Goal: Information Seeking & Learning: Learn about a topic

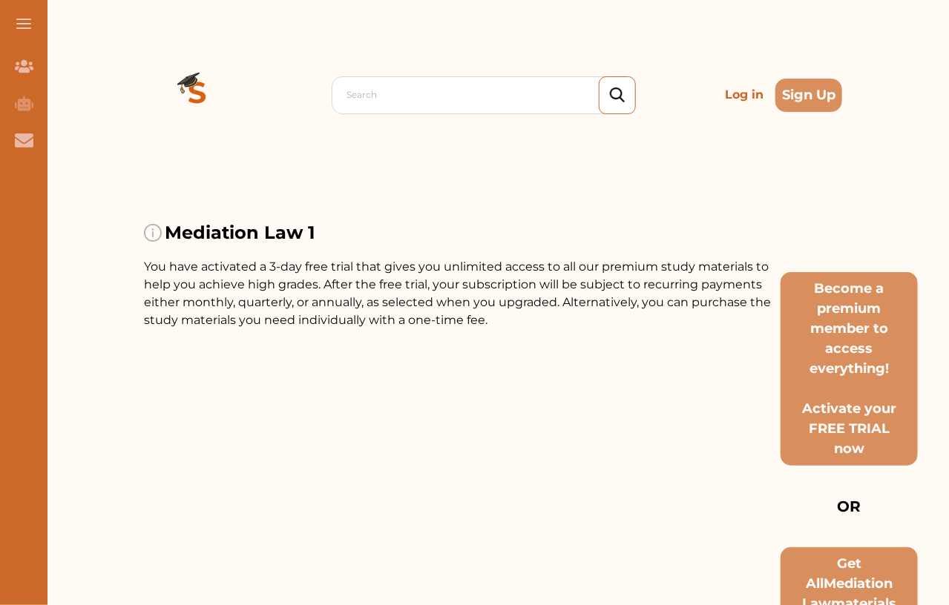
click at [386, 114] on div "Search Log in Sign Up" at bounding box center [493, 95] width 698 height 190
click at [390, 97] on div at bounding box center [487, 95] width 280 height 21
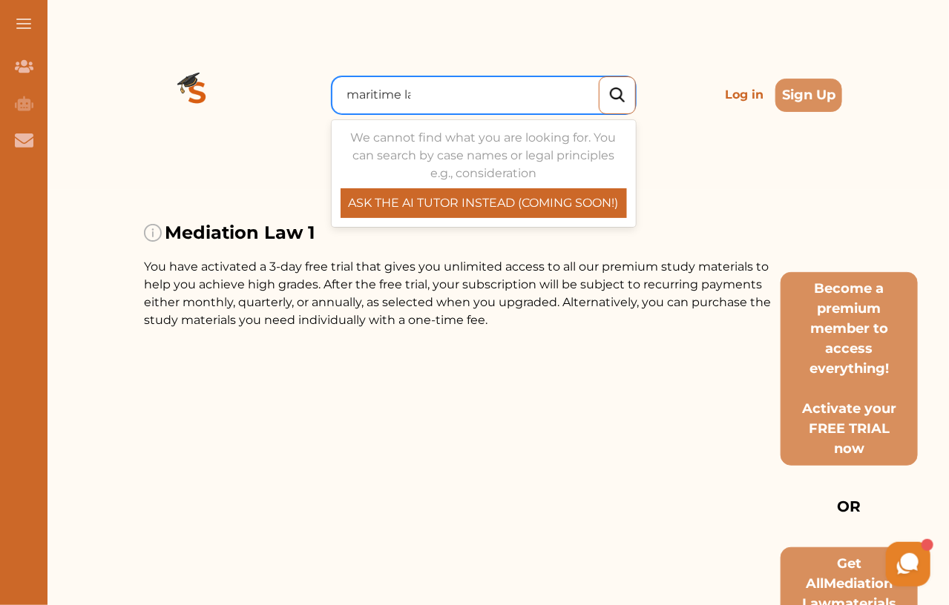
type input "maritime law"
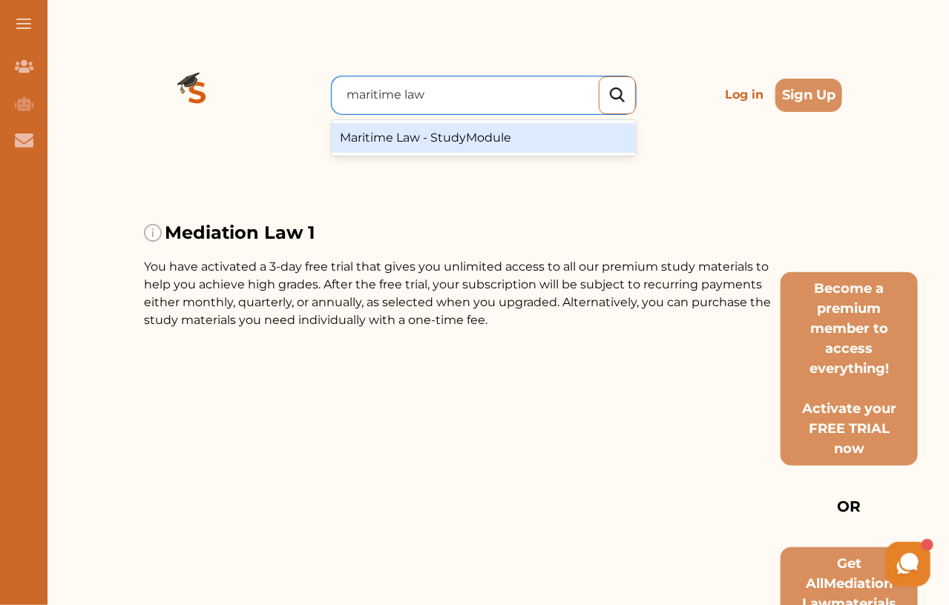
click at [456, 131] on div "Maritime Law - StudyModule" at bounding box center [484, 138] width 304 height 30
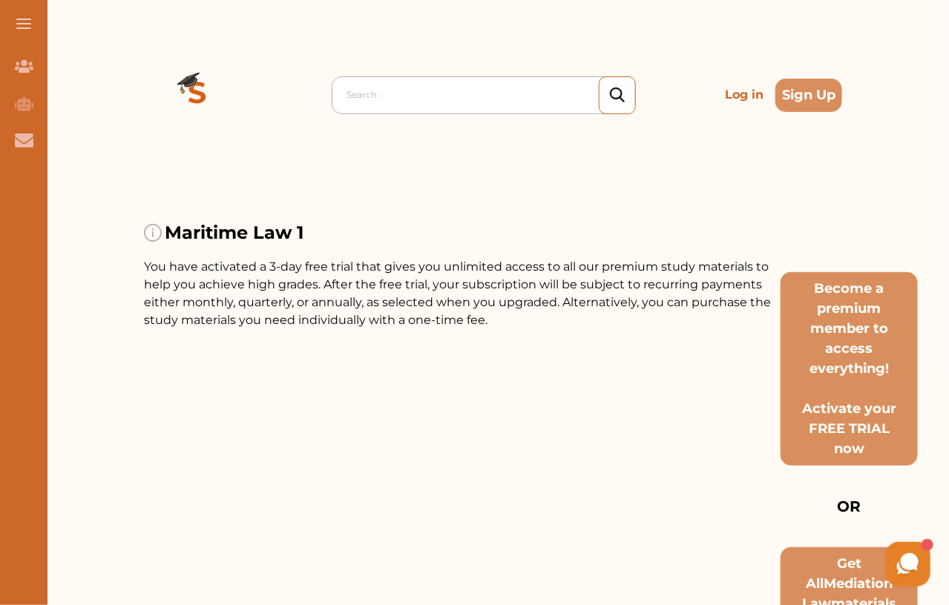
click at [371, 88] on div at bounding box center [487, 95] width 280 height 21
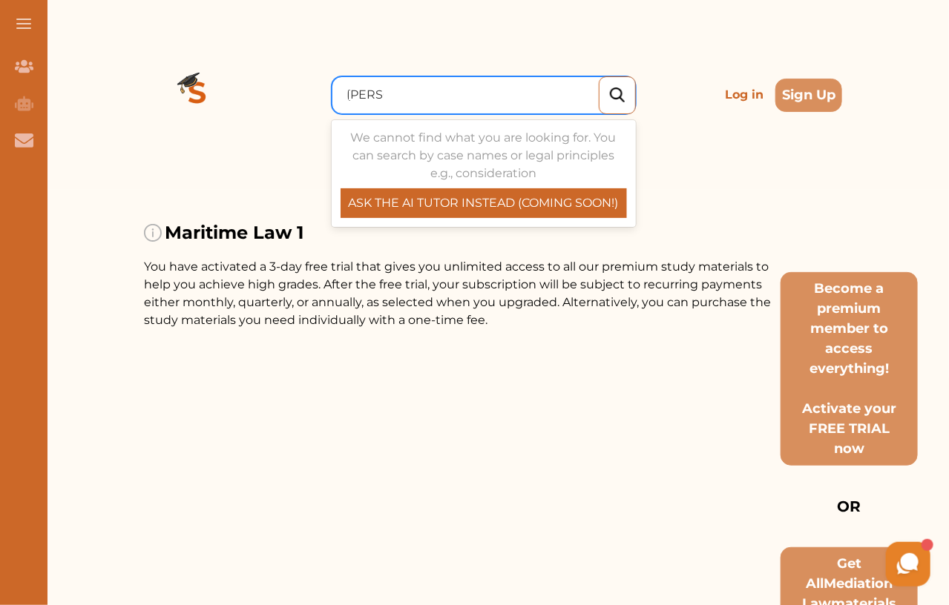
type input "curtis"
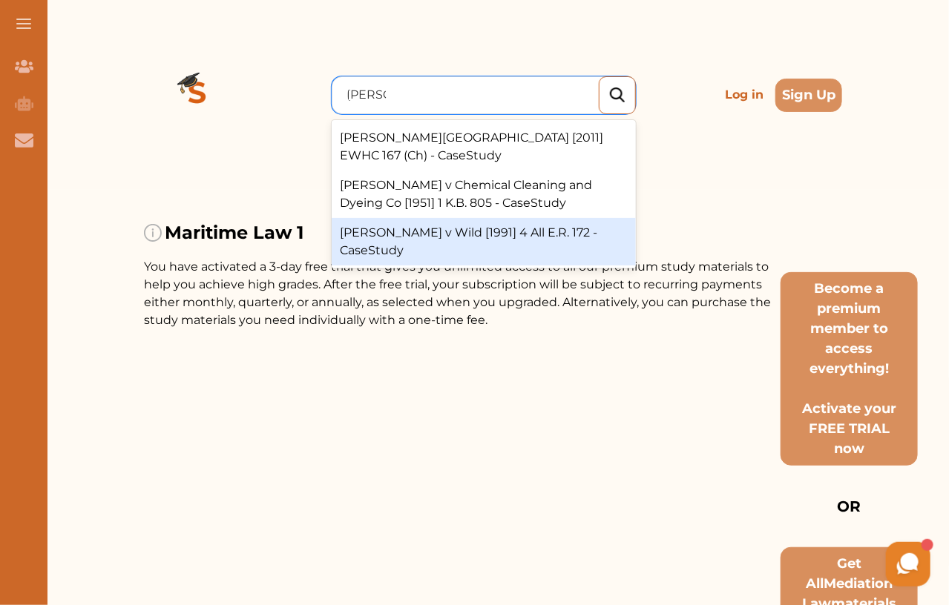
click at [457, 218] on div "Curtis v Wild [1991] 4 All E.R. 172 - CaseStudy" at bounding box center [484, 241] width 304 height 47
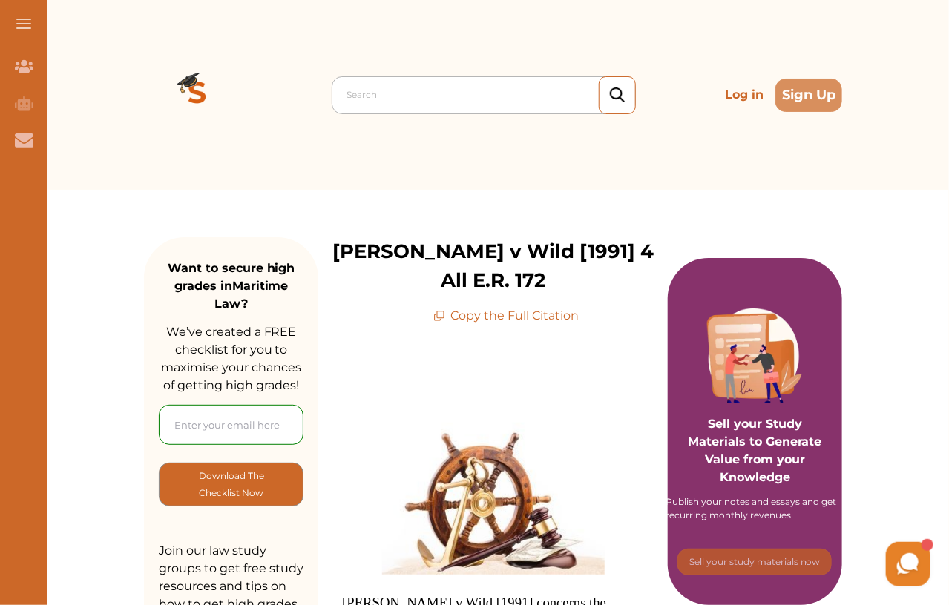
click at [366, 107] on div "Search" at bounding box center [487, 95] width 295 height 27
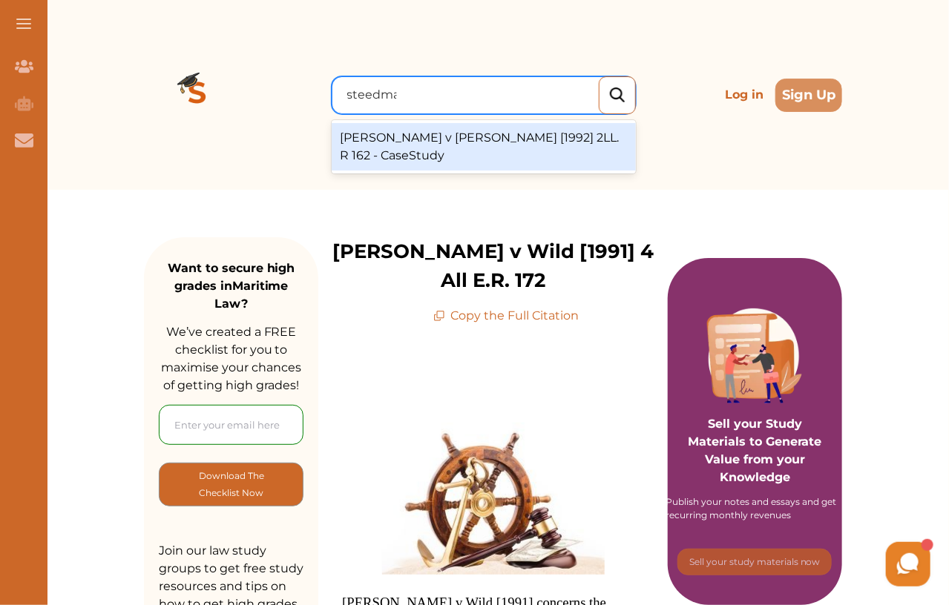
type input "steedman"
click at [386, 145] on div "Steedman v Scofield [1992] 2LL. R 162 - CaseStudy" at bounding box center [484, 146] width 304 height 47
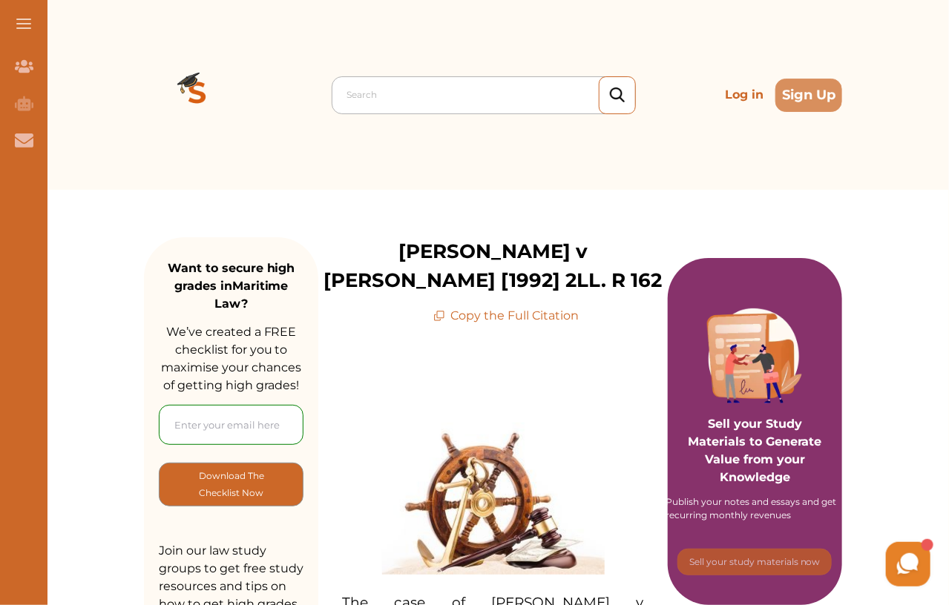
click at [356, 93] on div at bounding box center [487, 95] width 280 height 21
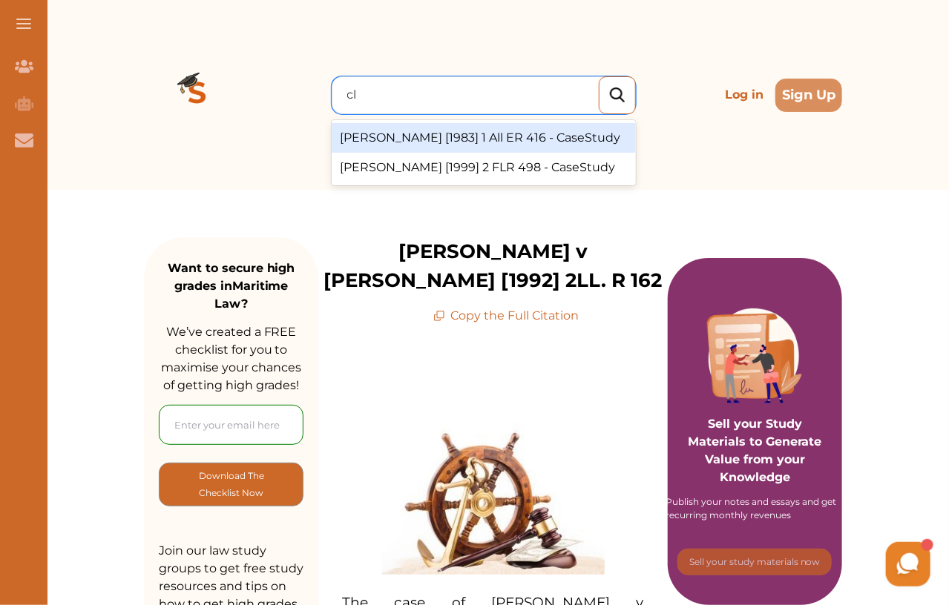
type input "c"
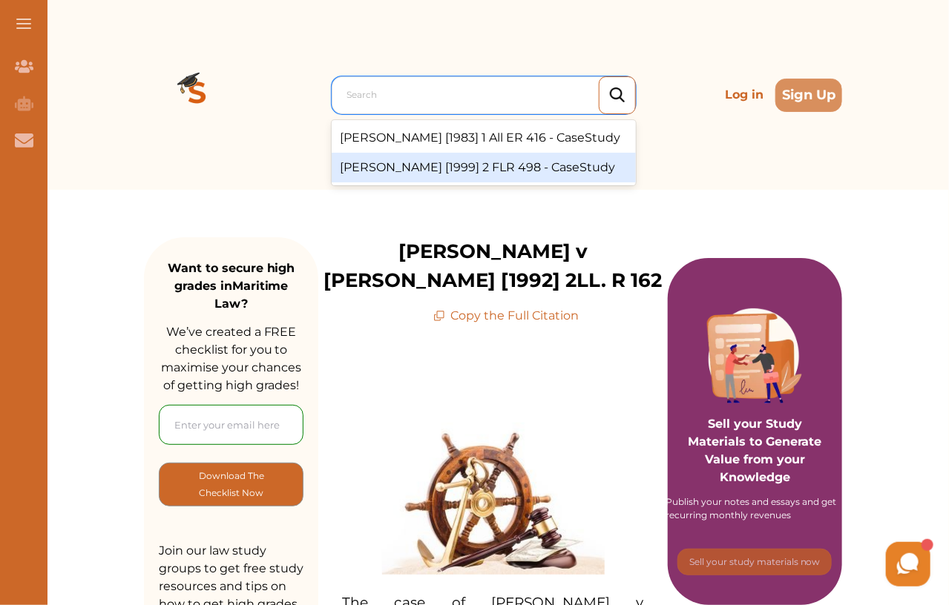
click at [498, 183] on div "Clark v Clark [1999] 2 FLR 498 - CaseStudy" at bounding box center [484, 168] width 304 height 30
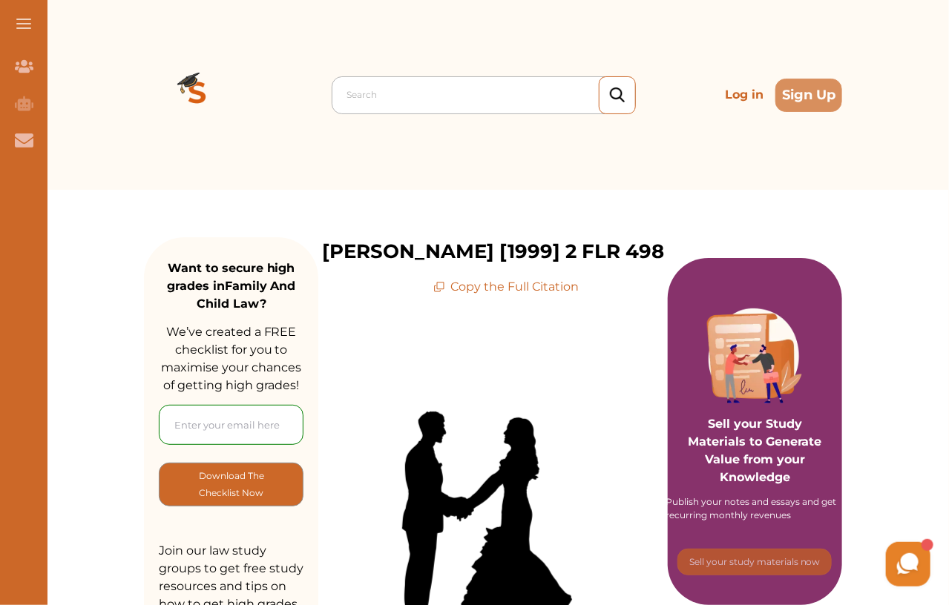
click at [442, 102] on div at bounding box center [487, 95] width 280 height 21
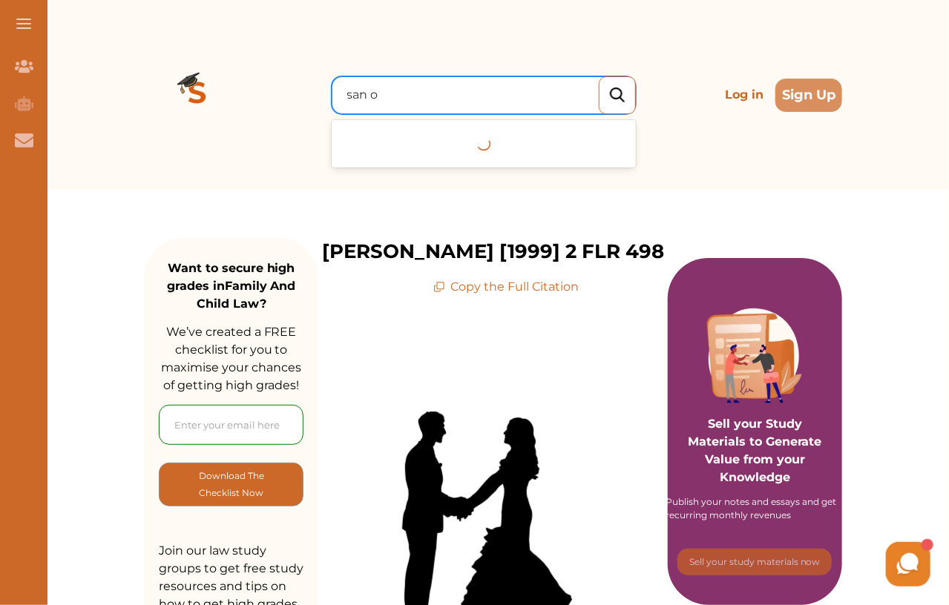
type input "san on"
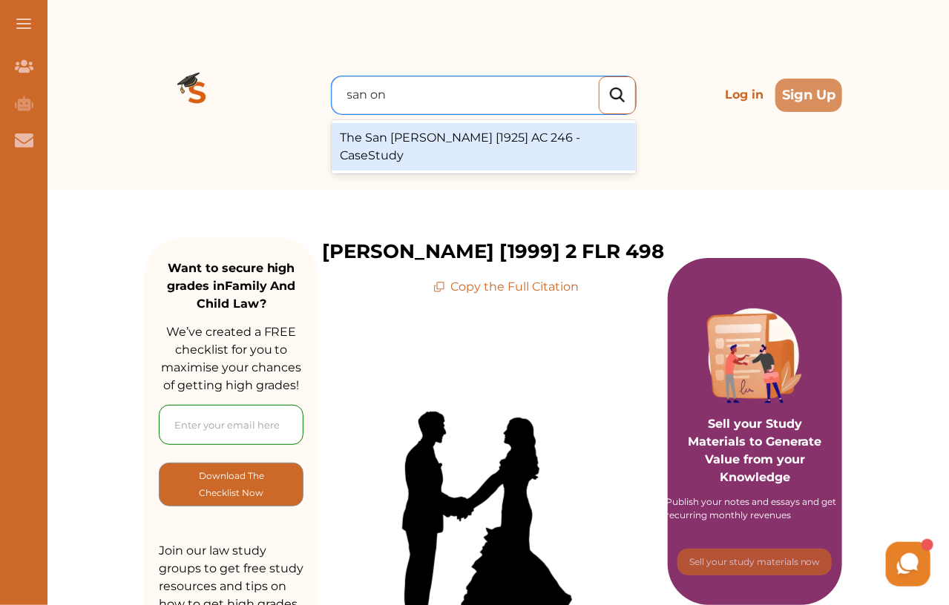
click at [453, 136] on div "The San Onofre [1925] AC 246 - CaseStudy" at bounding box center [484, 146] width 304 height 47
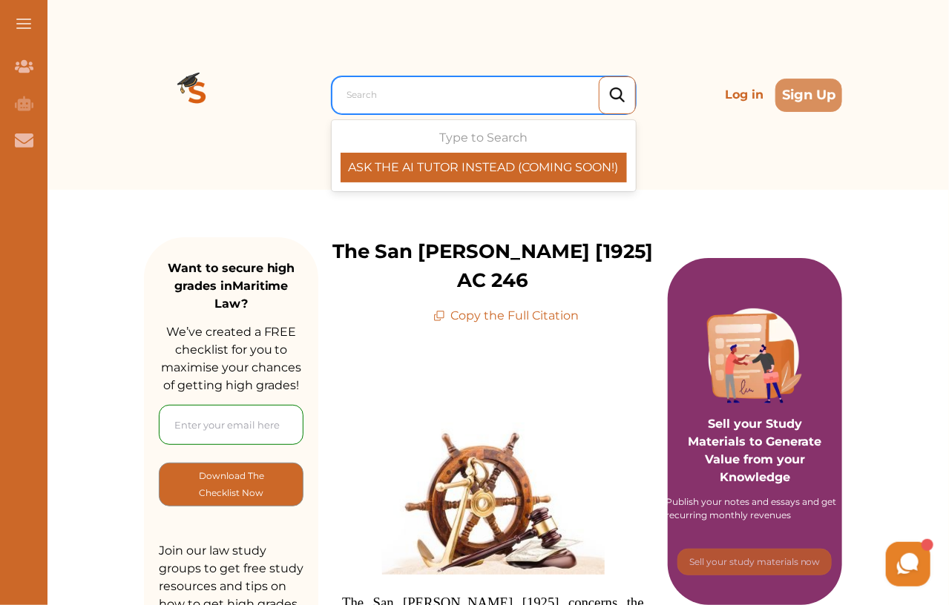
click at [419, 111] on div "Search" at bounding box center [484, 95] width 304 height 38
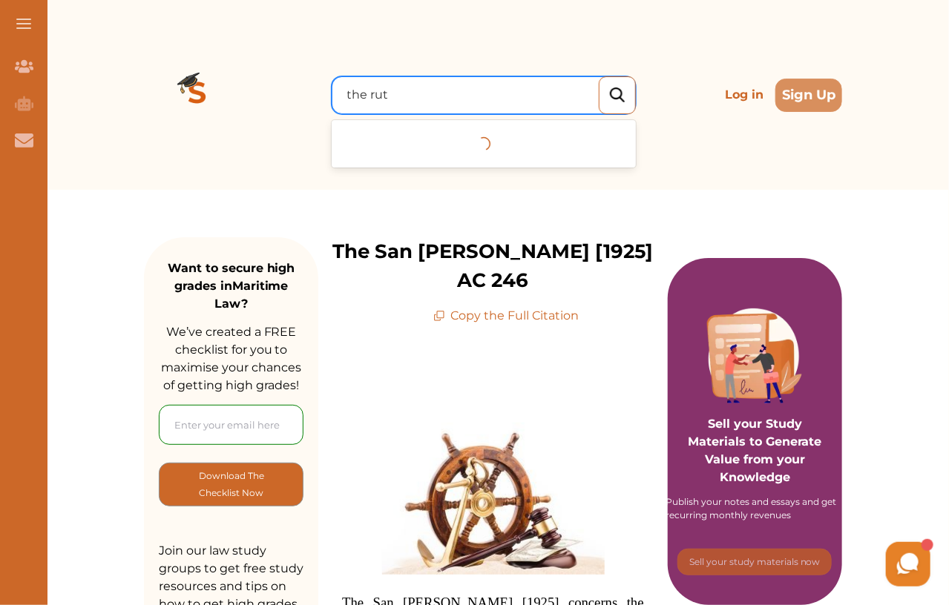
type input "the ruta"
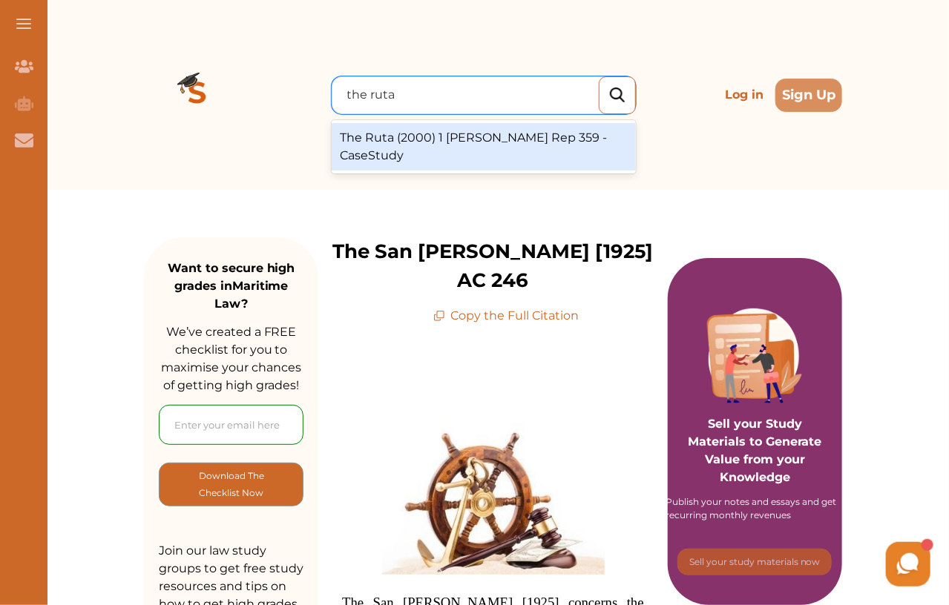
click at [477, 134] on div "The Ruta (2000) 1 Lloyd’s Rep 359 - CaseStudy" at bounding box center [484, 146] width 304 height 47
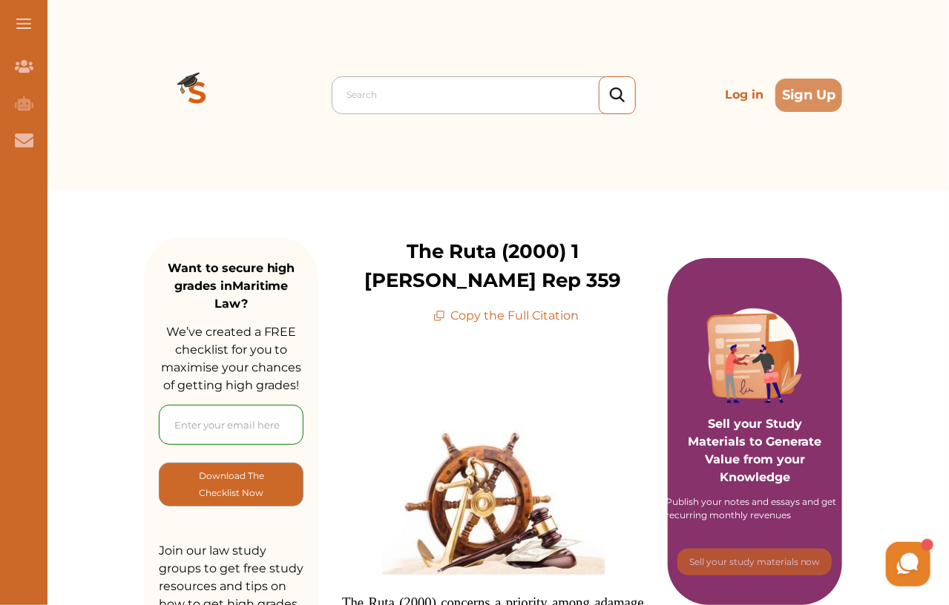
click at [356, 99] on div at bounding box center [487, 95] width 280 height 21
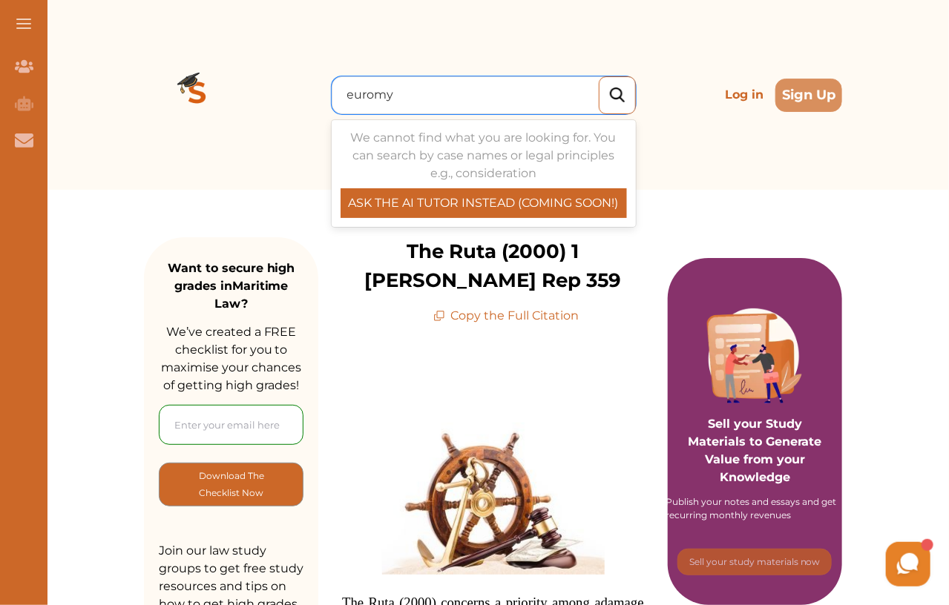
type input "euromy"
click at [362, 93] on input "what is a ship" at bounding box center [388, 95] width 83 height 18
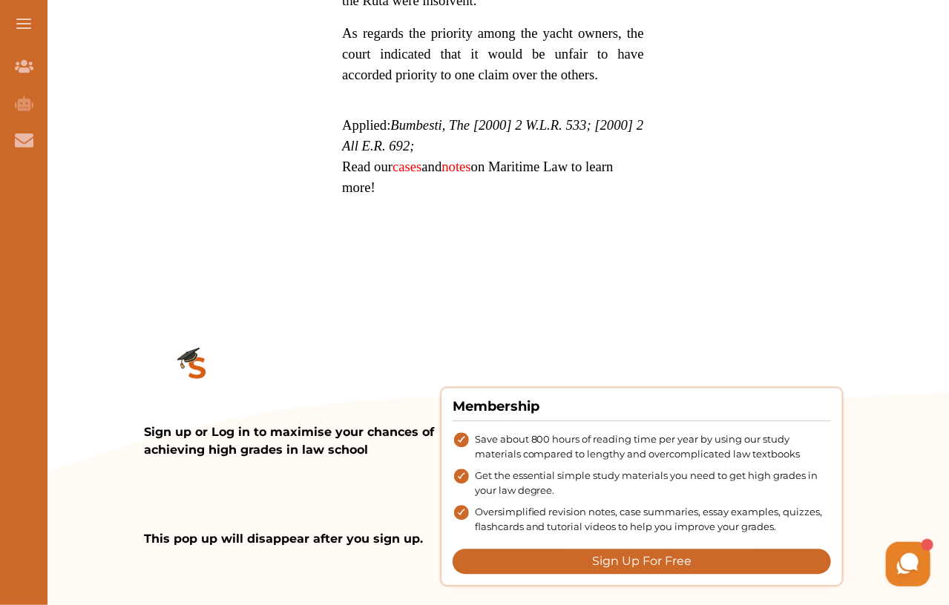
scroll to position [1159, 0]
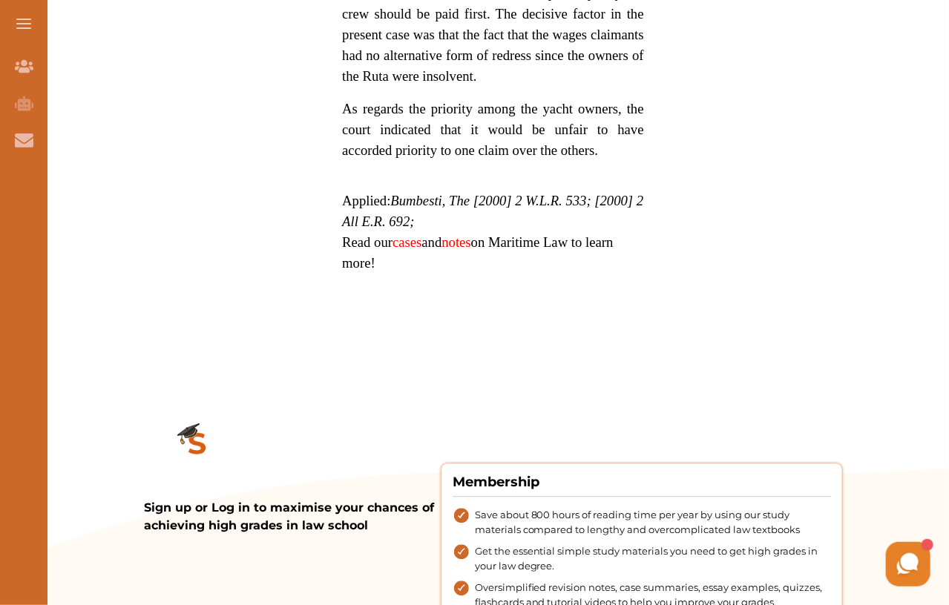
type input "ship"
click at [465, 234] on link "notes" at bounding box center [455, 242] width 29 height 16
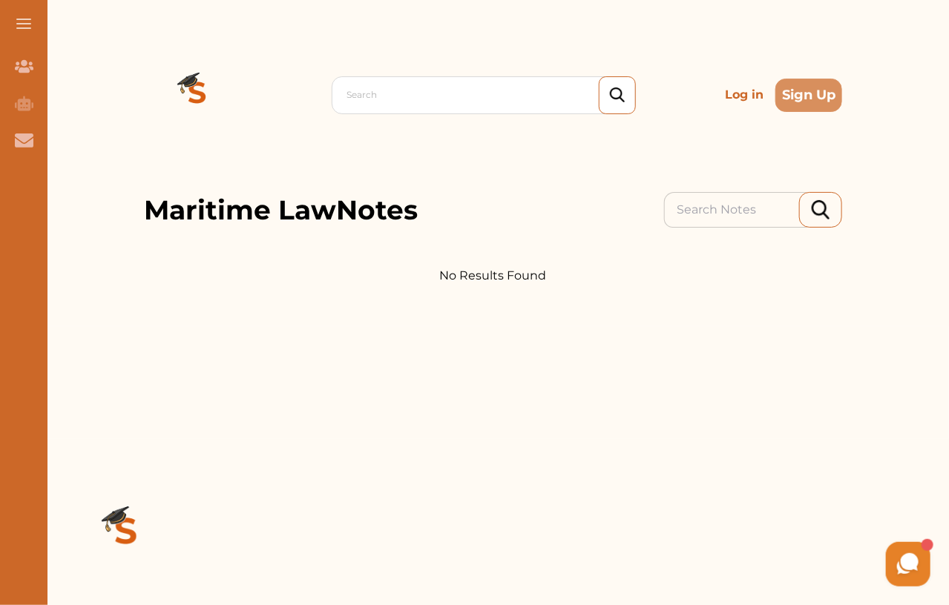
click at [329, 173] on div "Search Log in Sign Up" at bounding box center [493, 95] width 698 height 190
click at [381, 107] on div "Search" at bounding box center [487, 95] width 295 height 27
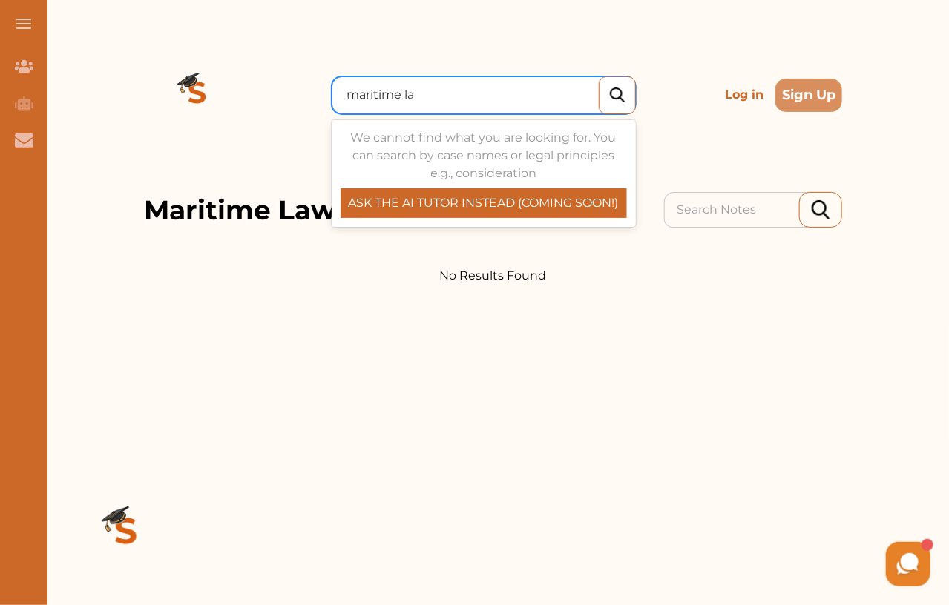
type input "maritime law"
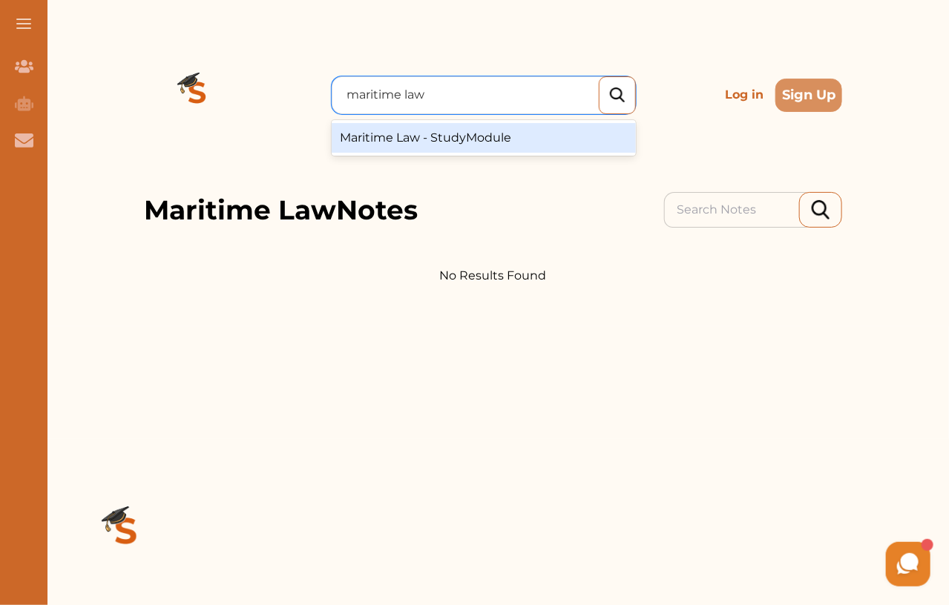
click at [400, 132] on div "Maritime Law - StudyModule" at bounding box center [484, 138] width 304 height 30
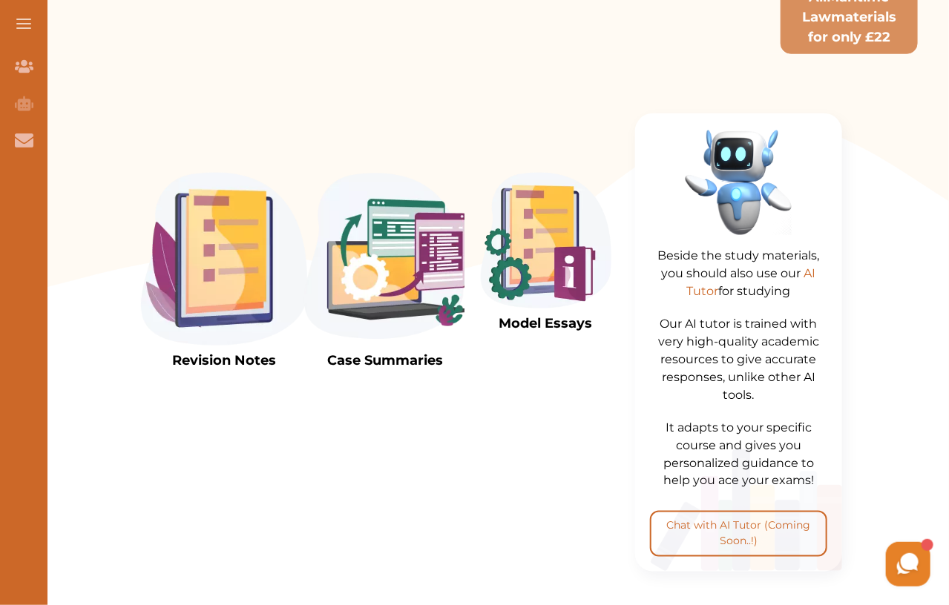
click at [226, 277] on img at bounding box center [224, 259] width 166 height 173
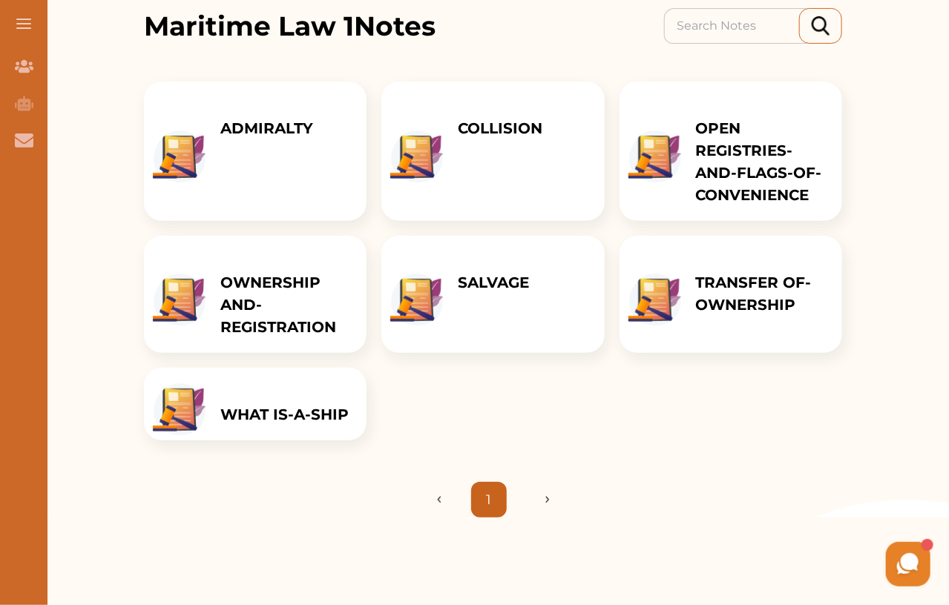
scroll to position [171, 0]
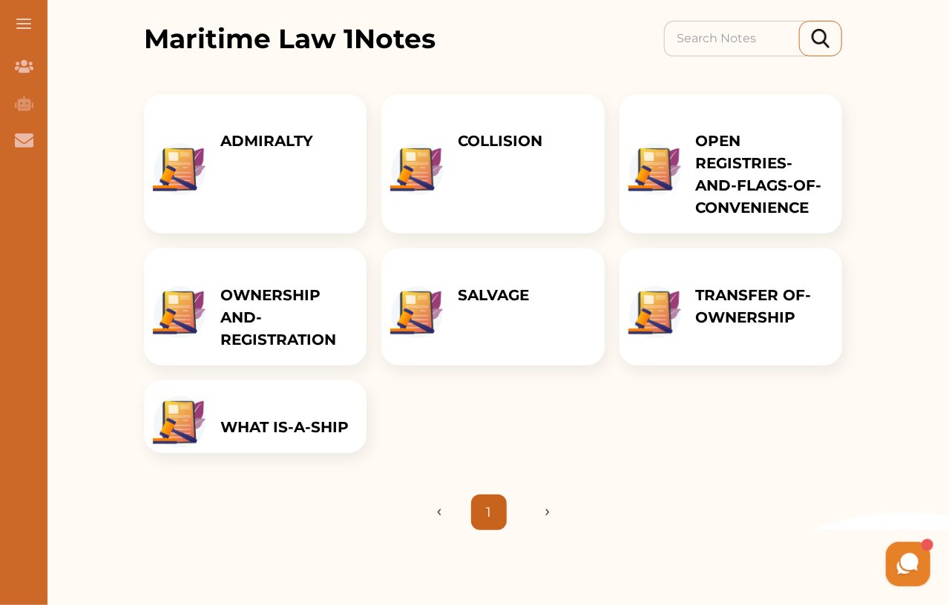
click at [292, 436] on p "WHAT IS-A-SHIP" at bounding box center [284, 427] width 128 height 22
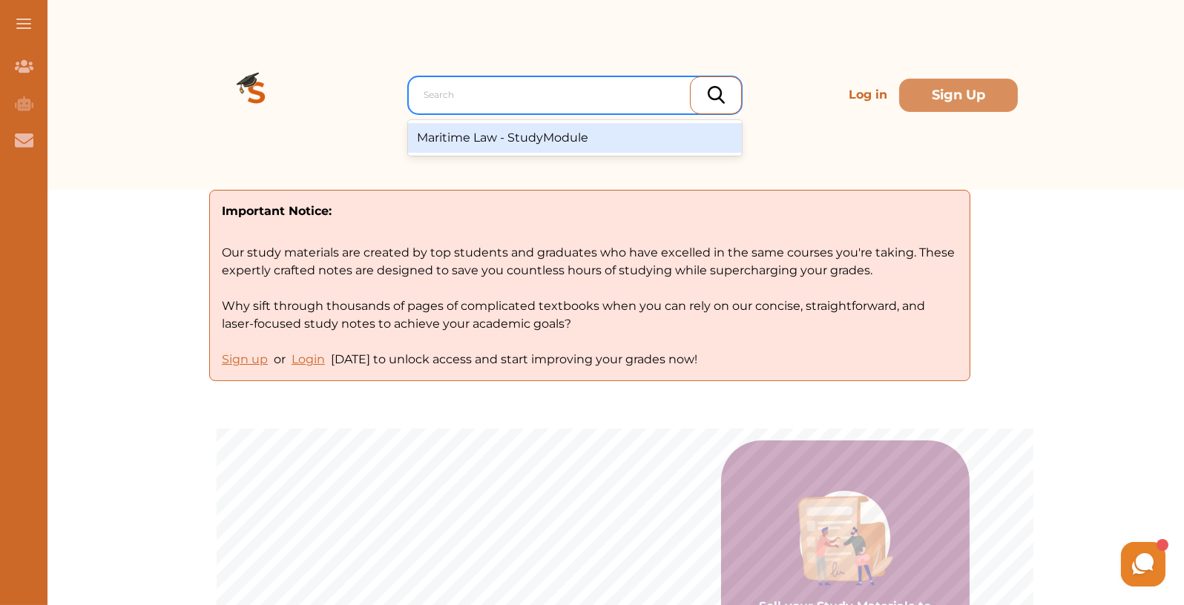
click at [479, 95] on div at bounding box center [579, 95] width 310 height 21
paste input "[PERSON_NAME]"
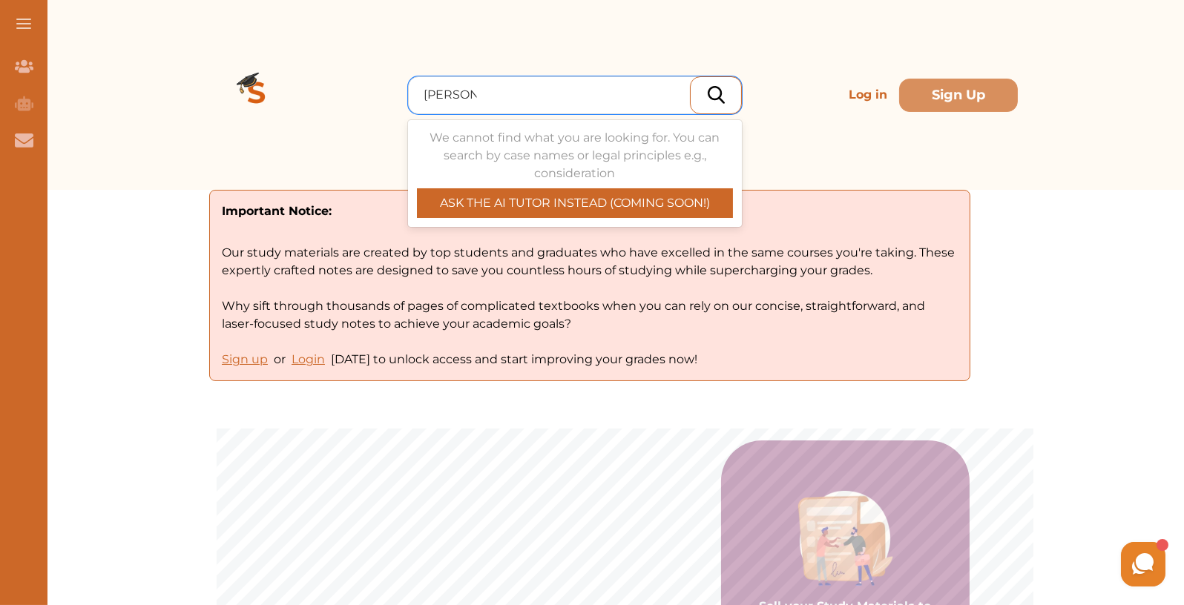
type input "[PERSON_NAME]"
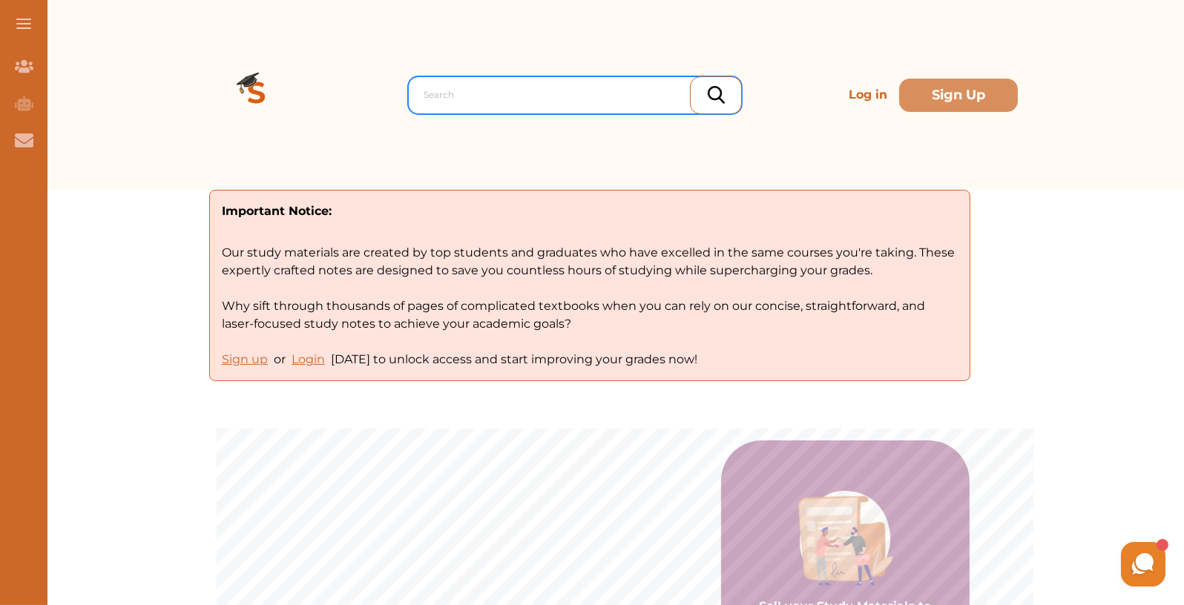
paste input "[PERSON_NAME]"
type input "[PERSON_NAME]"
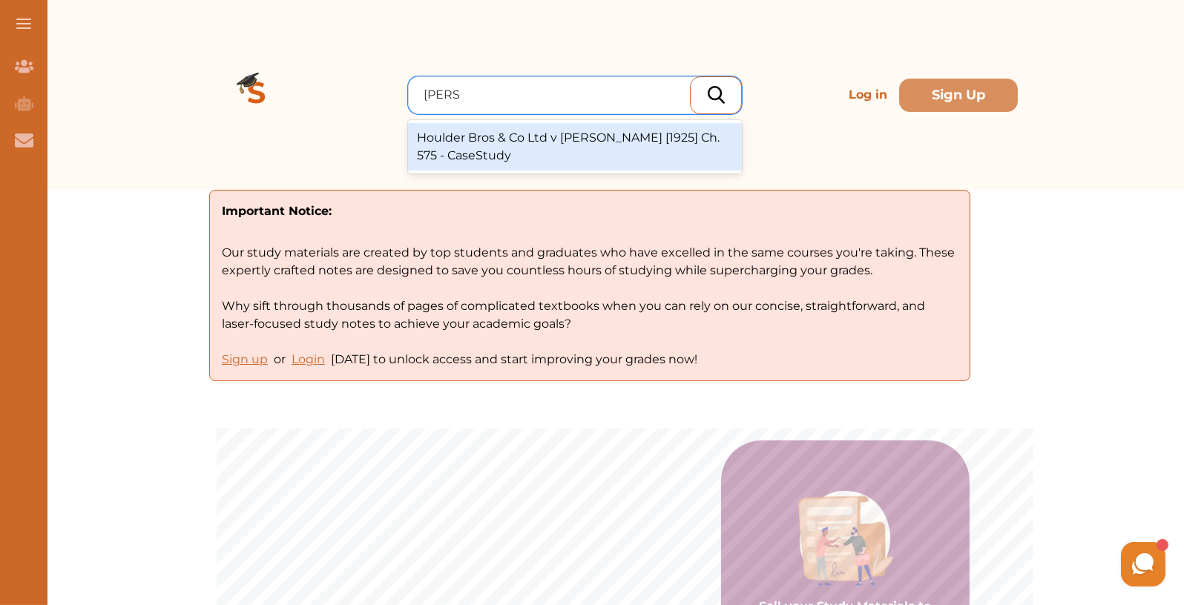
click at [602, 146] on div "Houlder Bros & Co Ltd v [PERSON_NAME] [1925] Ch. 575 - CaseStudy" at bounding box center [575, 146] width 334 height 47
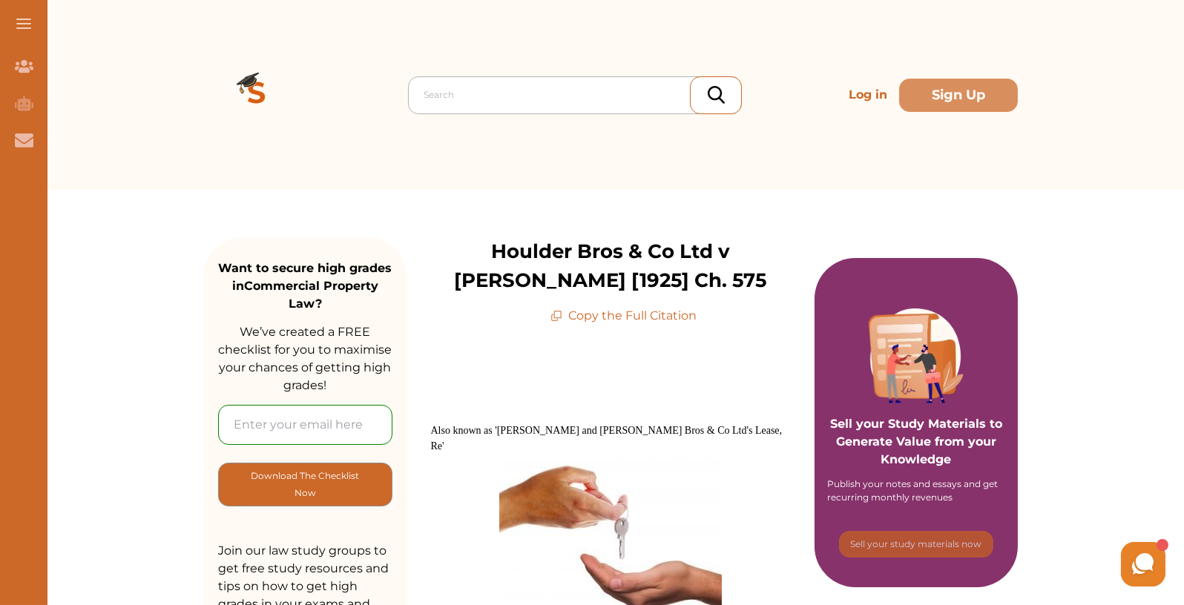
click at [478, 99] on div at bounding box center [579, 95] width 310 height 21
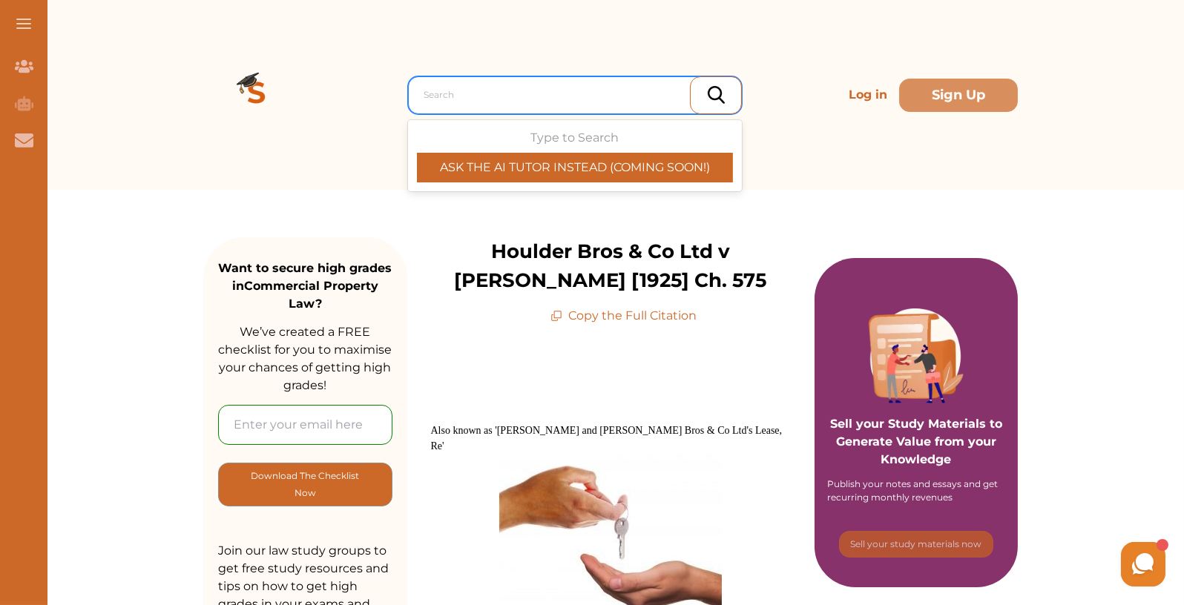
paste input "Merchants Marine Insurance v Notrth of [GEOGRAPHIC_DATA]"
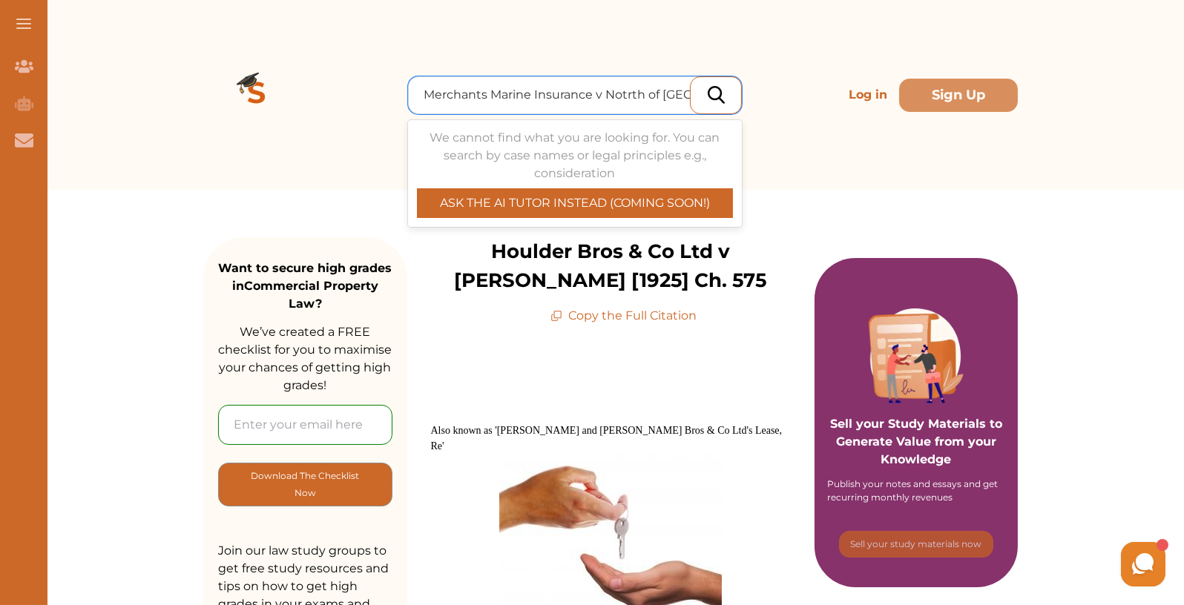
drag, startPoint x: 599, startPoint y: 96, endPoint x: 752, endPoint y: 96, distance: 153.6
click at [752, 96] on div "Use Up and Down to choose options, press Enter to select the currently focused …" at bounding box center [610, 95] width 815 height 190
type input "Merchants Marine Insurance"
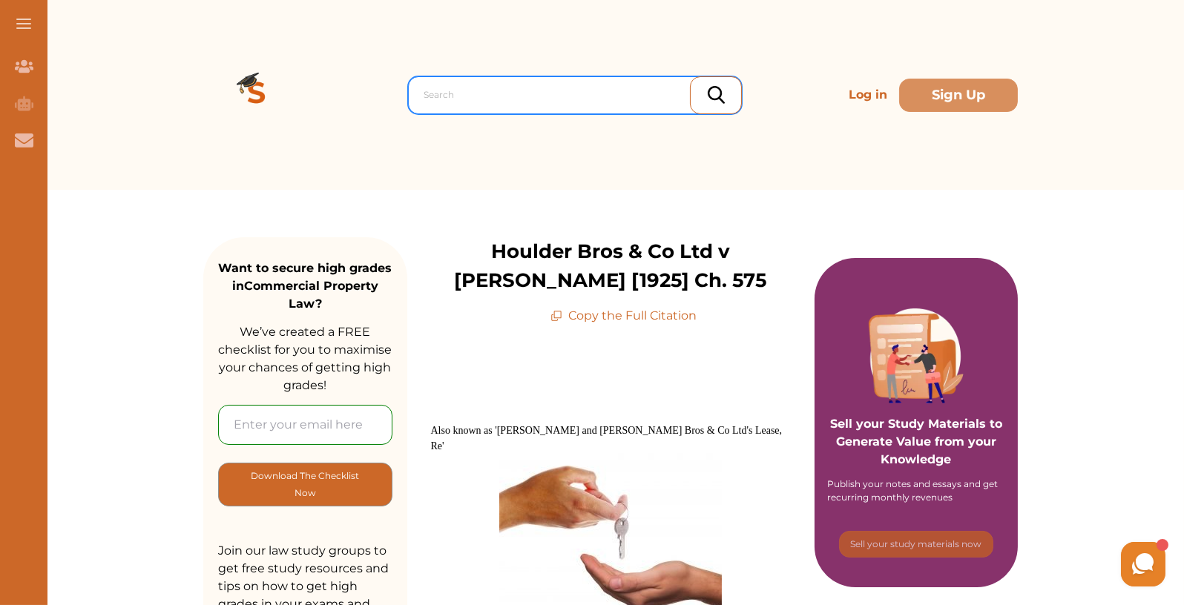
paste input "Mac"
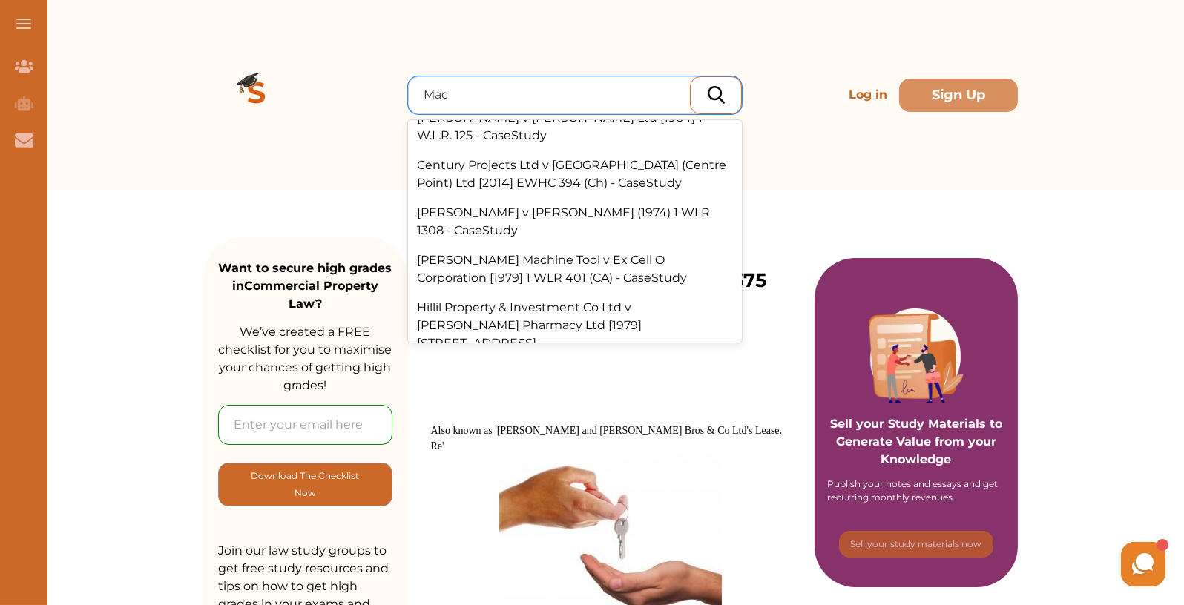
scroll to position [258, 0]
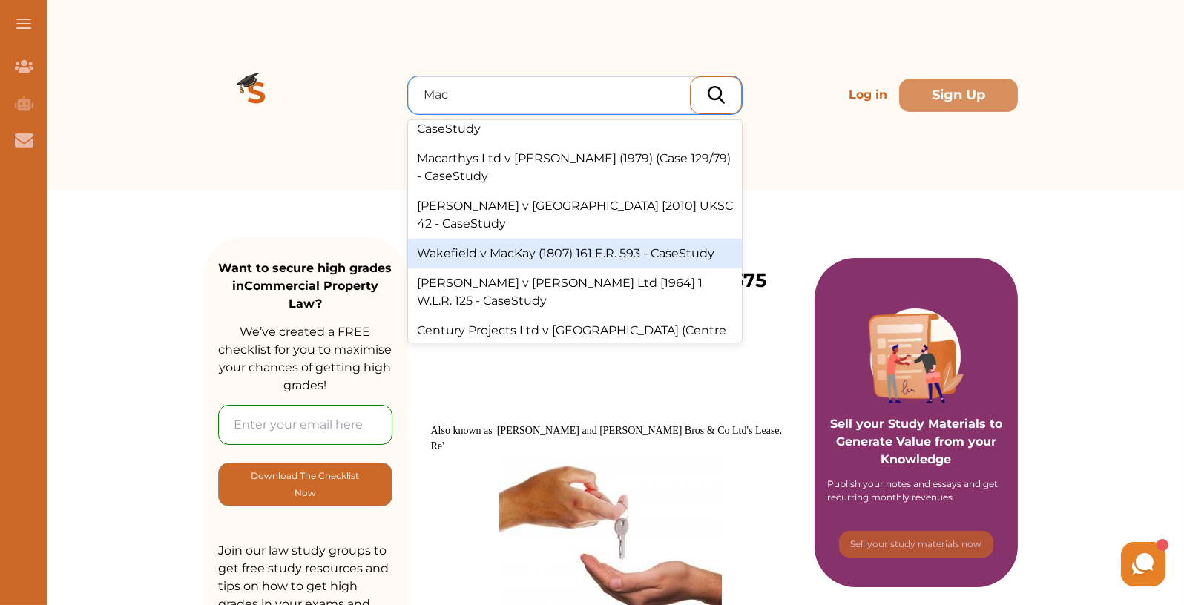
type input "Mac"
click at [248, 132] on img at bounding box center [256, 95] width 107 height 107
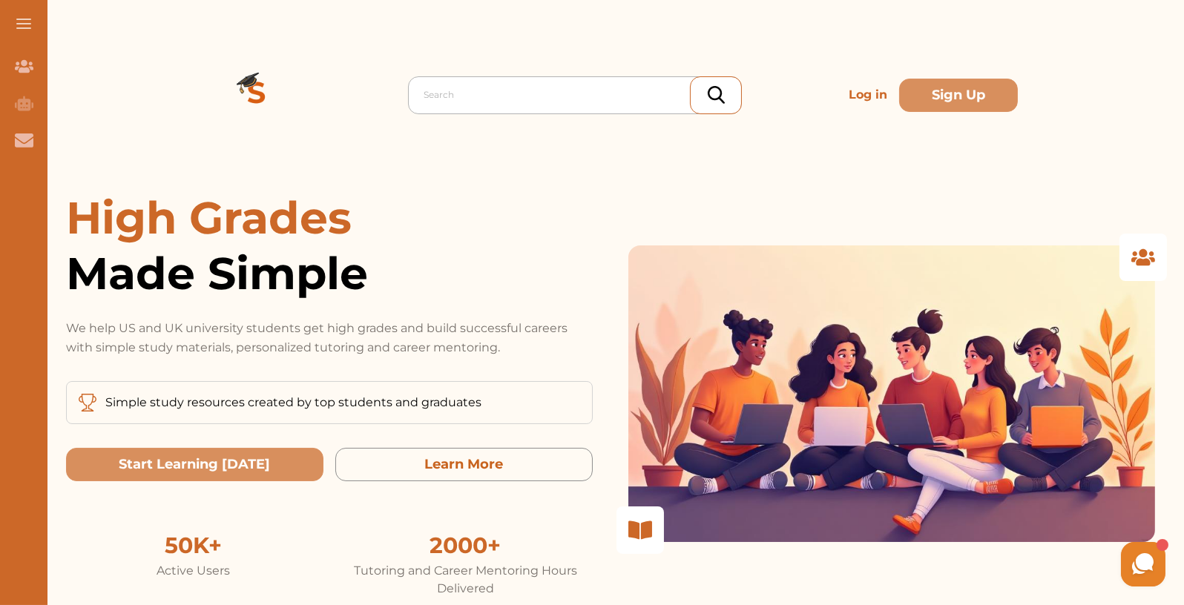
click at [597, 91] on div at bounding box center [579, 95] width 310 height 21
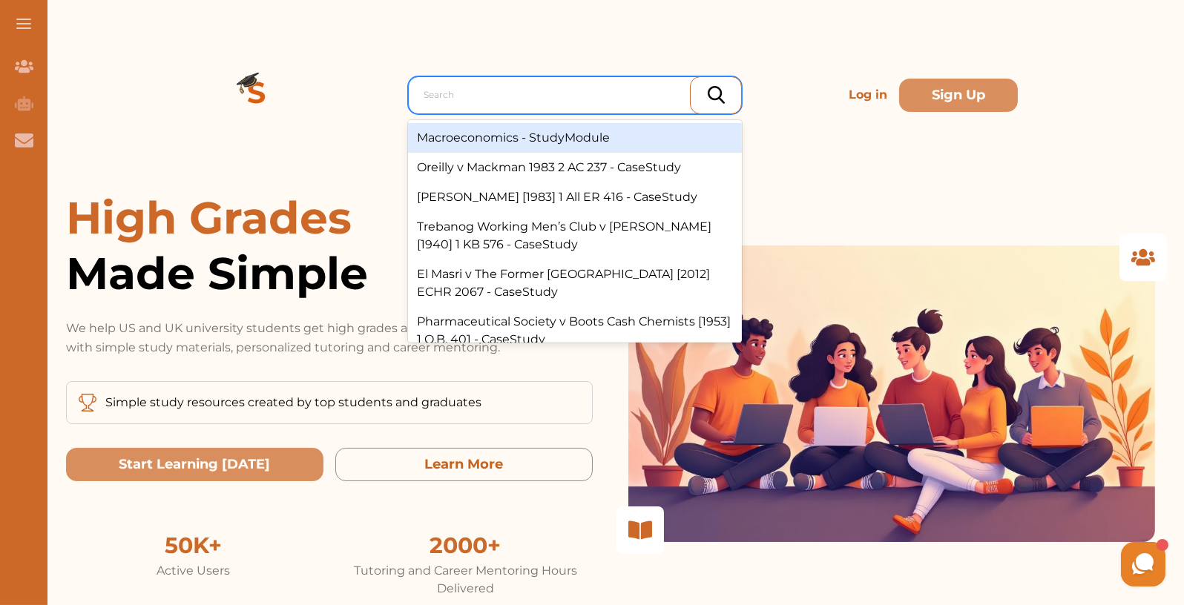
paste input "[PERSON_NAME]"
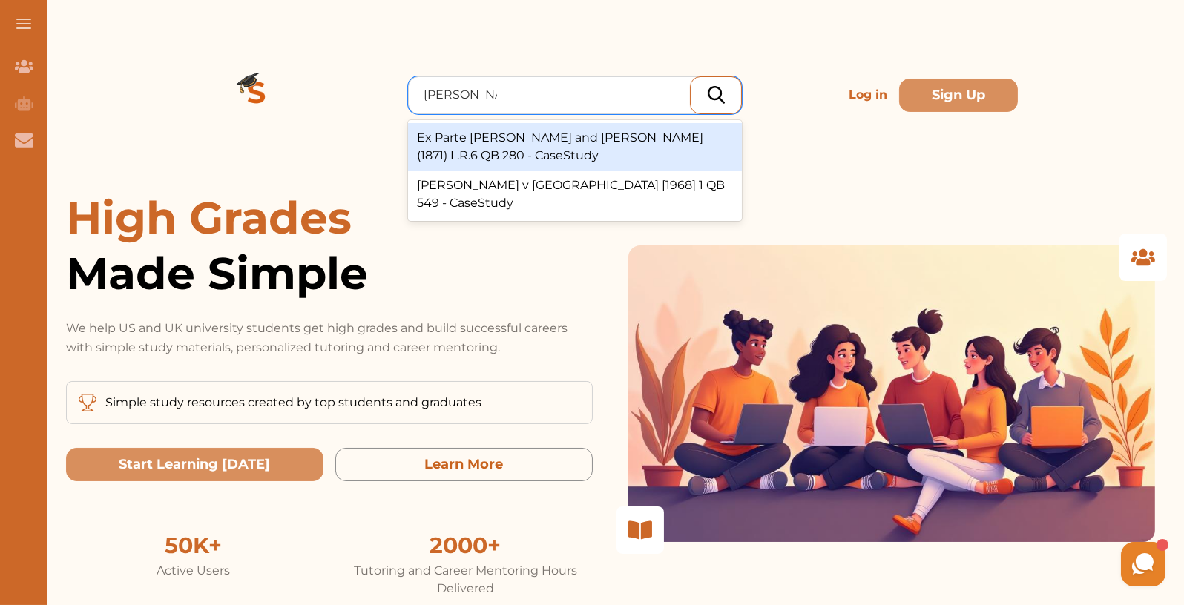
type input "[PERSON_NAME]"
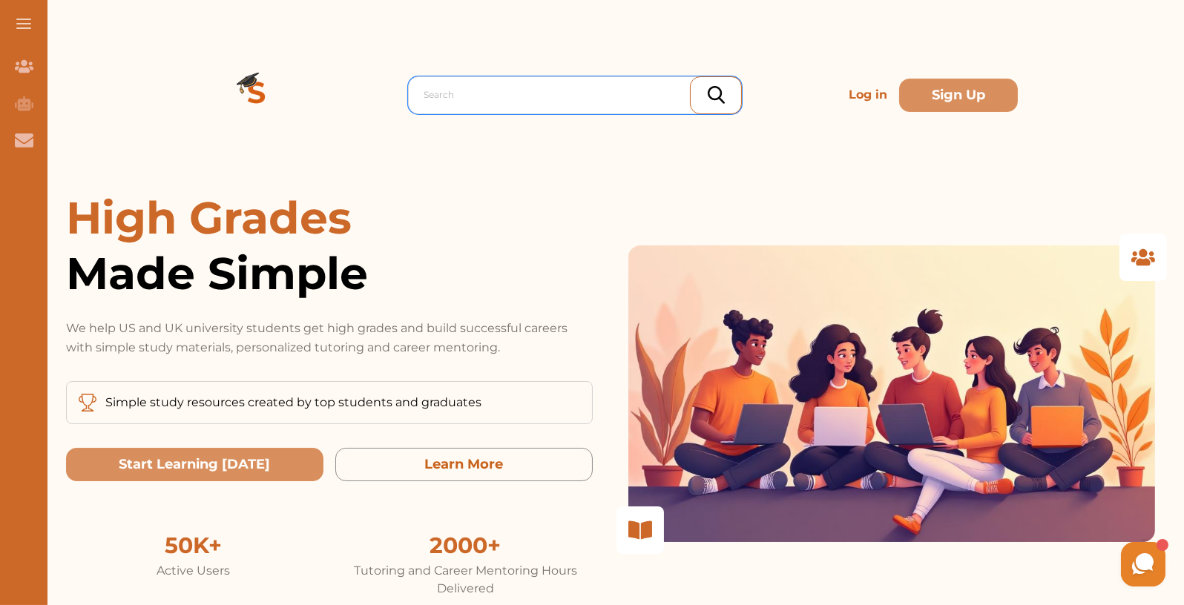
paste input "[PERSON_NAME]"
type input "[PERSON_NAME]"
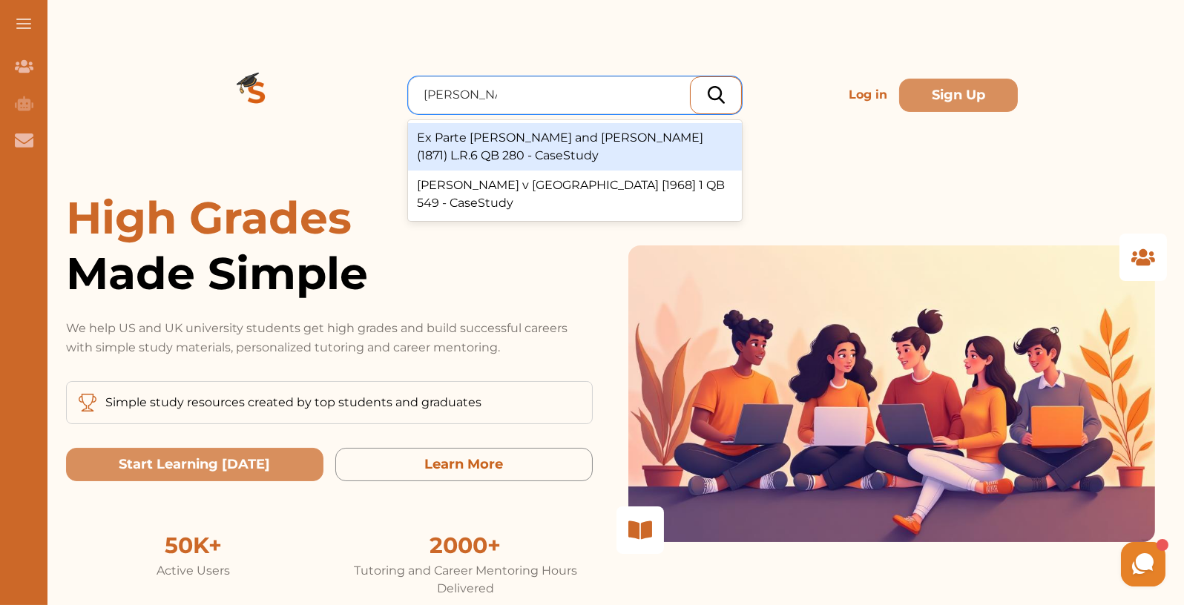
click at [620, 144] on div "Ex Parte [PERSON_NAME] and [PERSON_NAME] (1871) L.R.6 QB 280 - CaseStudy" at bounding box center [575, 146] width 334 height 47
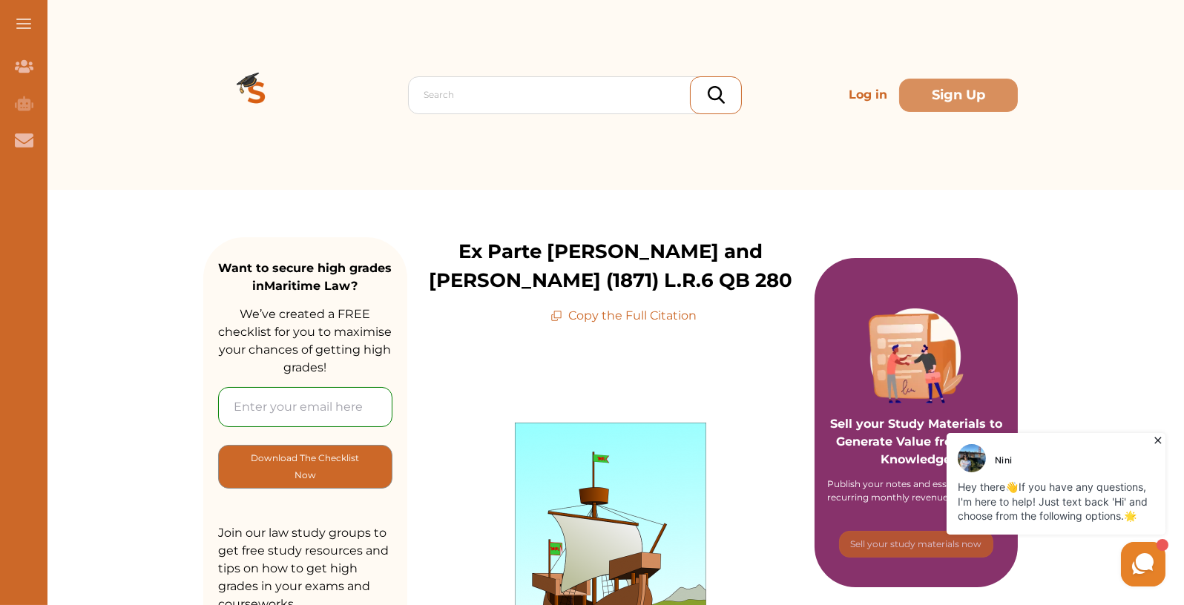
click at [644, 315] on p "Copy the Full Citation" at bounding box center [623, 316] width 146 height 18
click at [492, 98] on div at bounding box center [579, 95] width 310 height 21
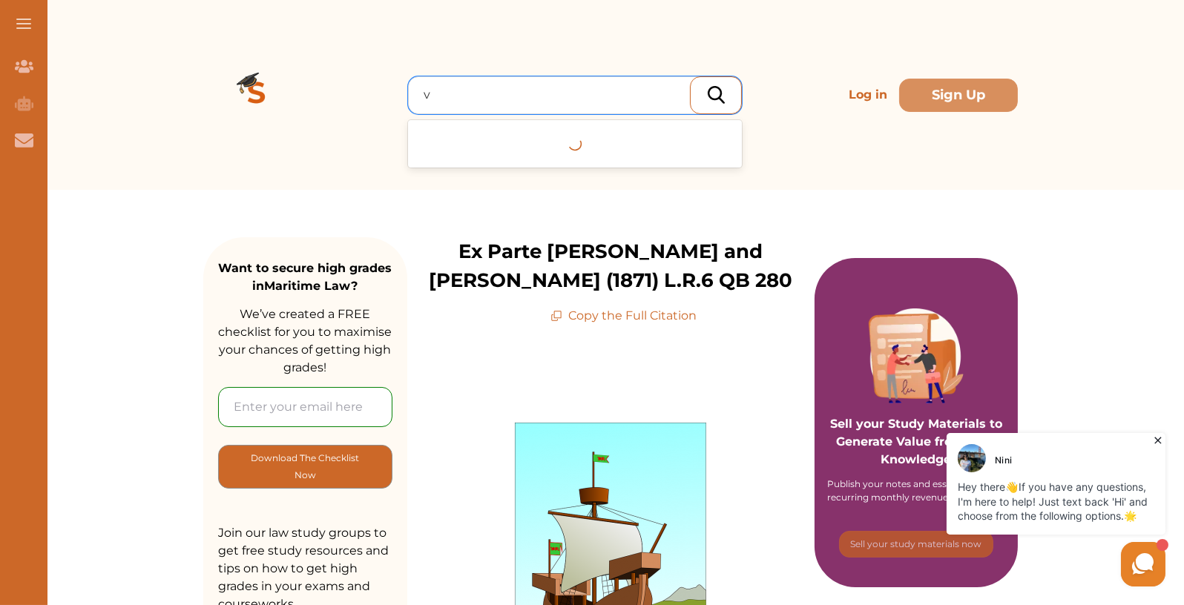
type input "v"
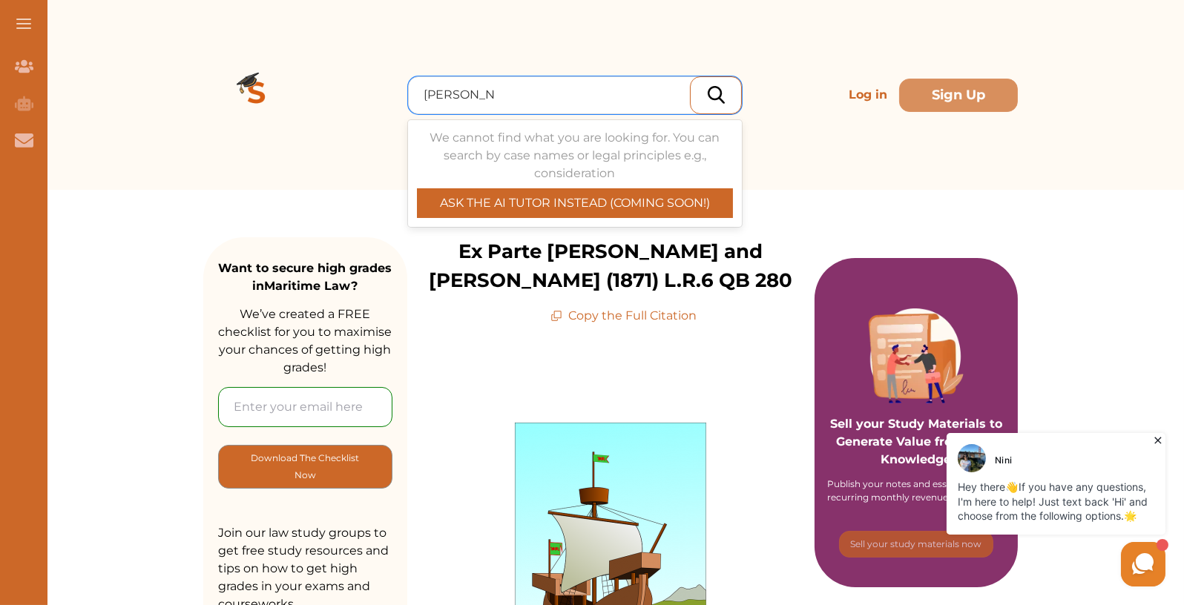
type input "clark v perk"
type input "steedman"
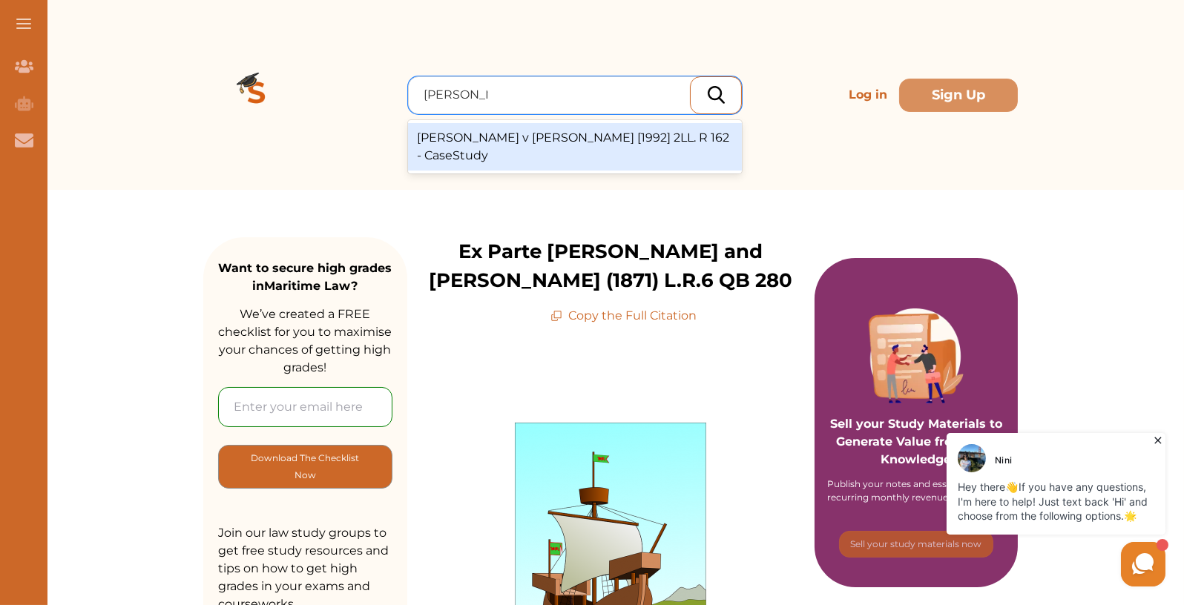
click at [514, 136] on div "Steedman v Scofield [1992] 2LL. R 162 - CaseStudy" at bounding box center [575, 146] width 334 height 47
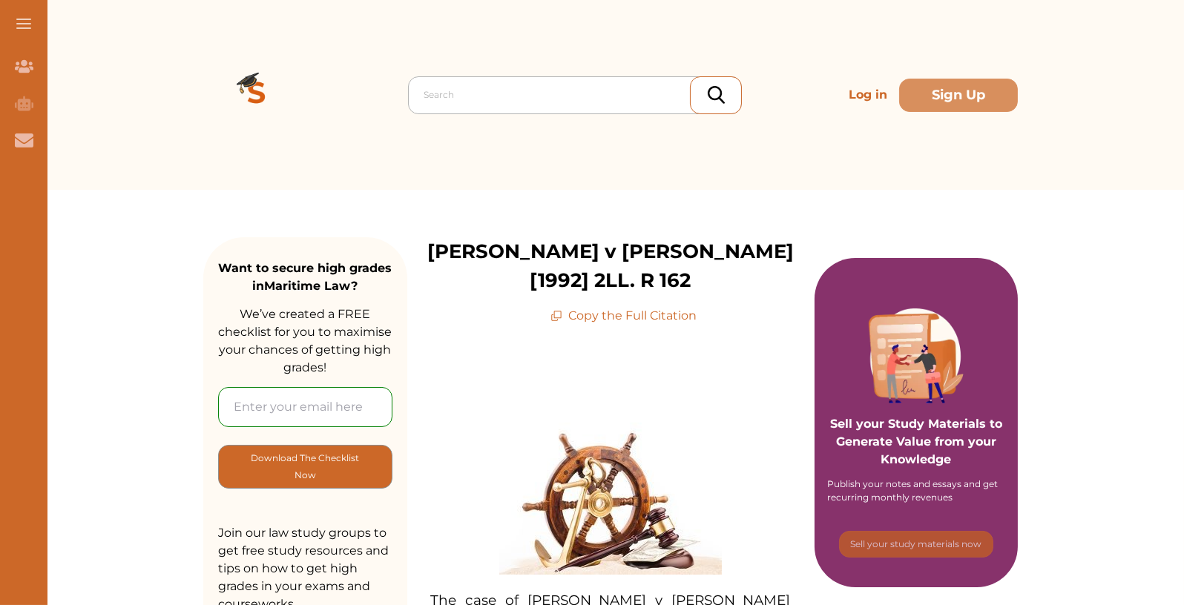
click at [477, 93] on div at bounding box center [579, 95] width 310 height 21
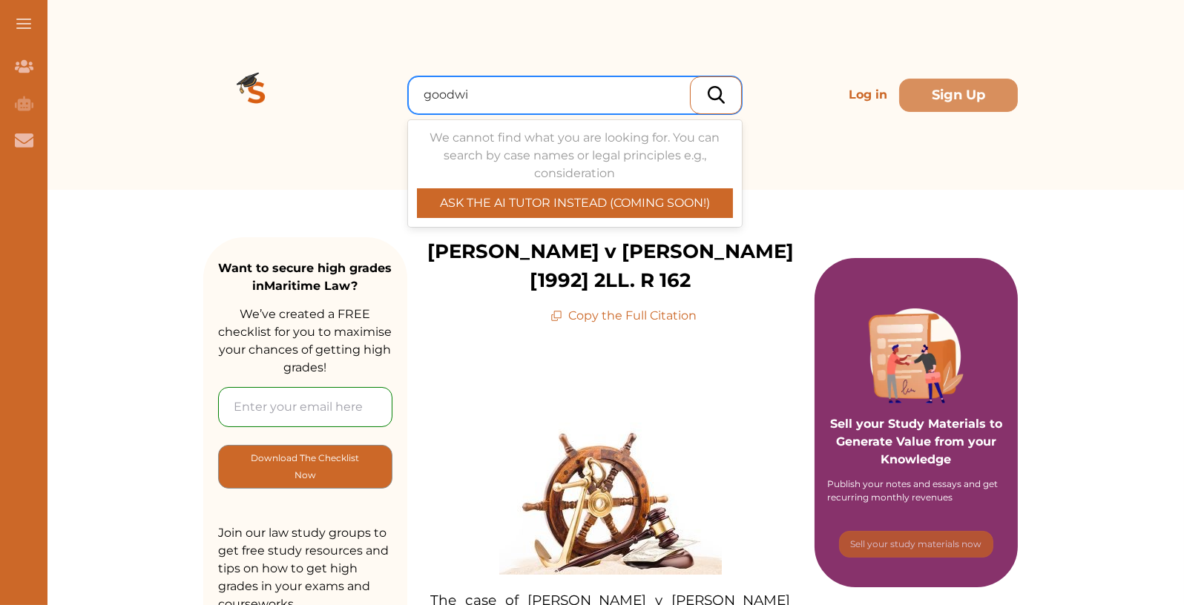
type input "[PERSON_NAME]"
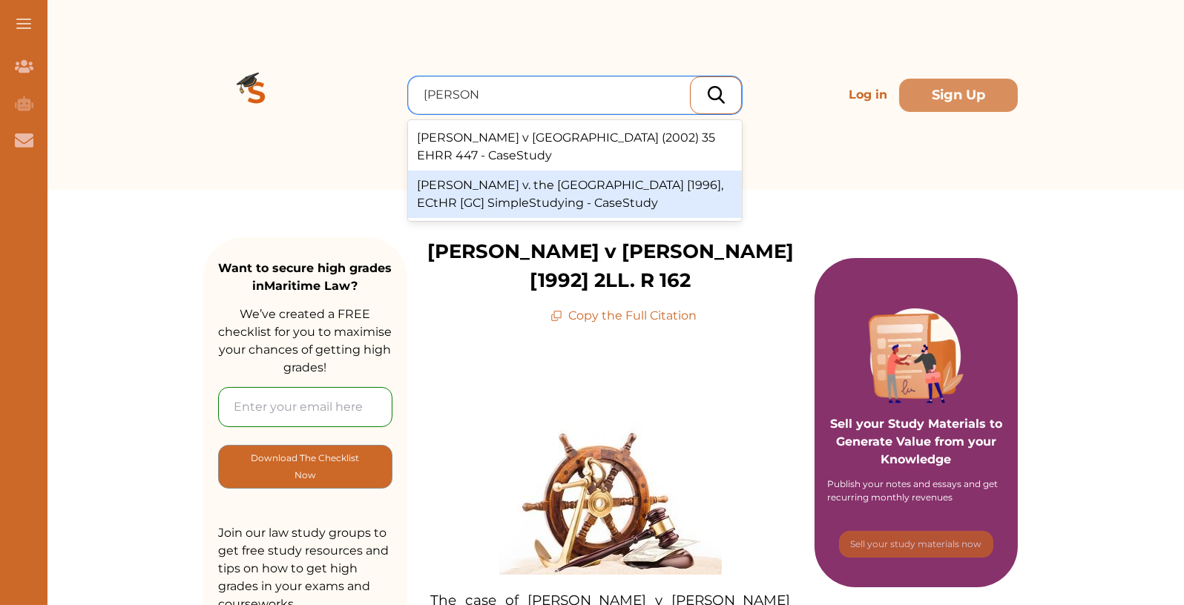
click at [602, 180] on div "[PERSON_NAME] v. the [GEOGRAPHIC_DATA] [1996], ECtHR [GC] SimpleStudying - Case…" at bounding box center [575, 194] width 334 height 47
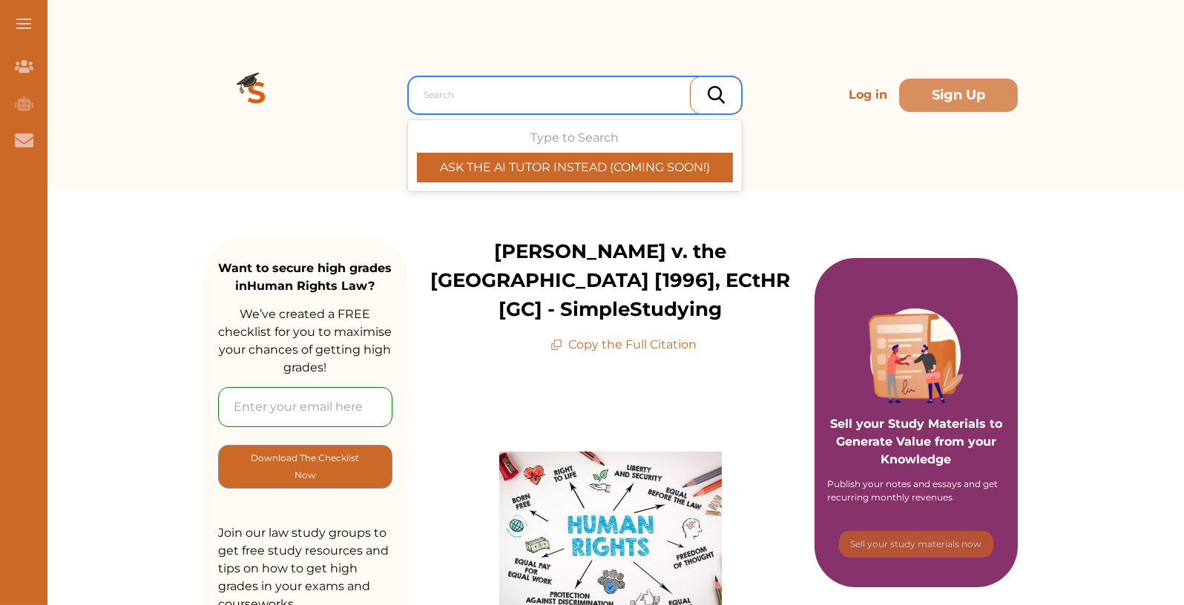
click at [453, 90] on div at bounding box center [579, 95] width 310 height 21
paste input "🡪[PERSON_NAME]"
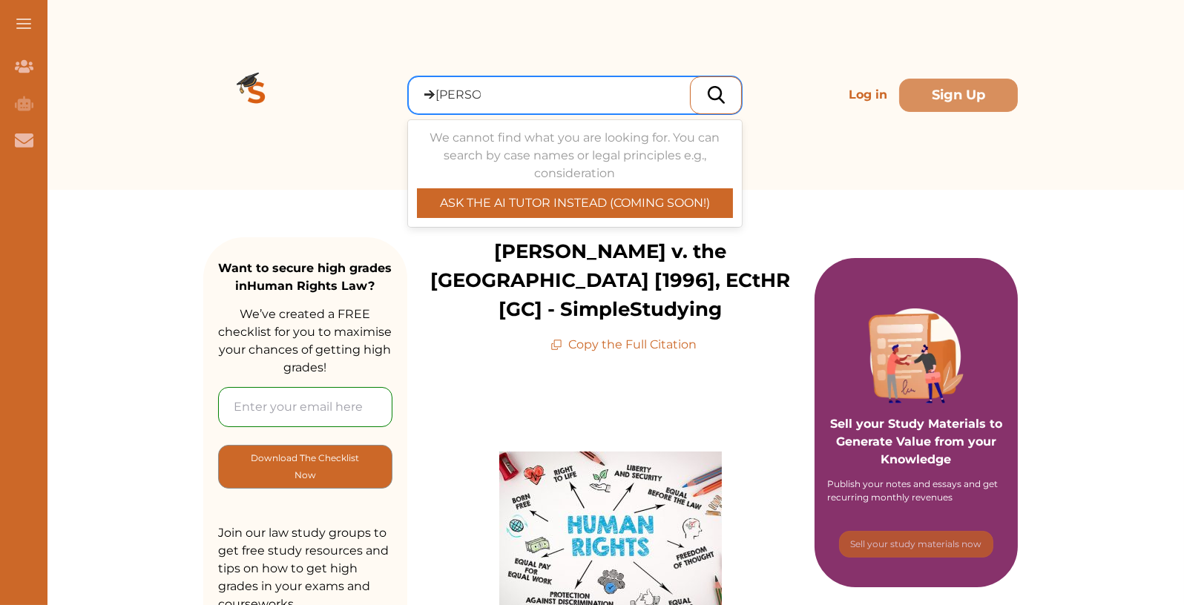
click at [431, 93] on input "🡪[PERSON_NAME]" at bounding box center [452, 95] width 57 height 18
type input "[PERSON_NAME]"
